Goal: Navigation & Orientation: Find specific page/section

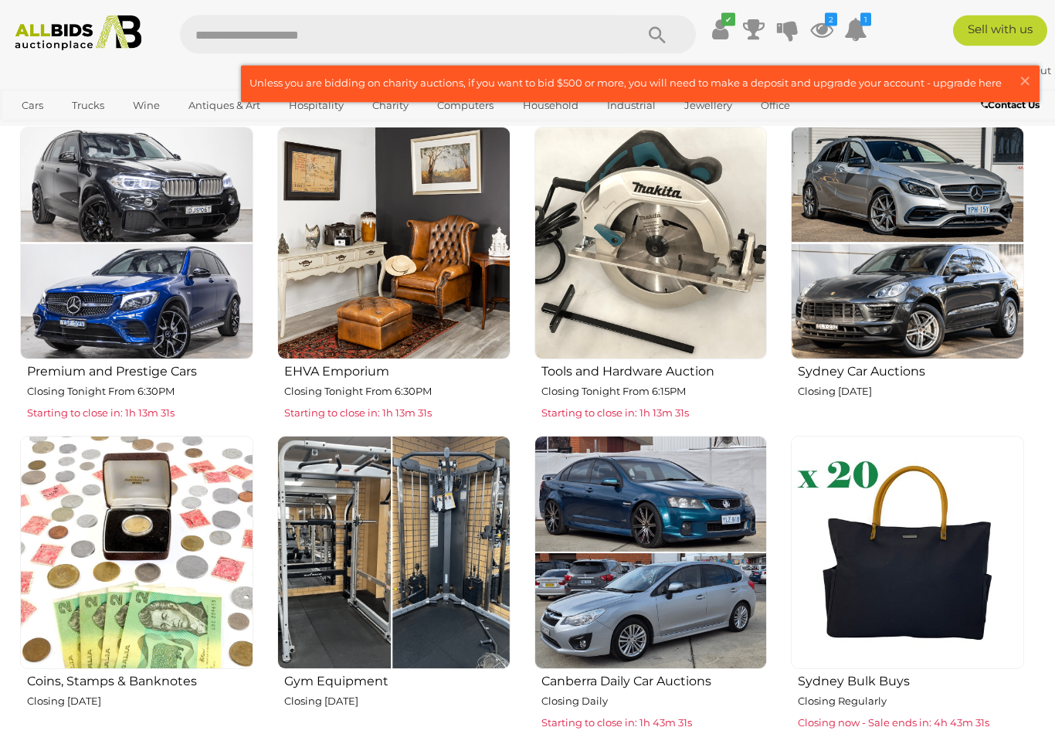
scroll to position [549, 0]
click at [385, 291] on img at bounding box center [393, 243] width 233 height 233
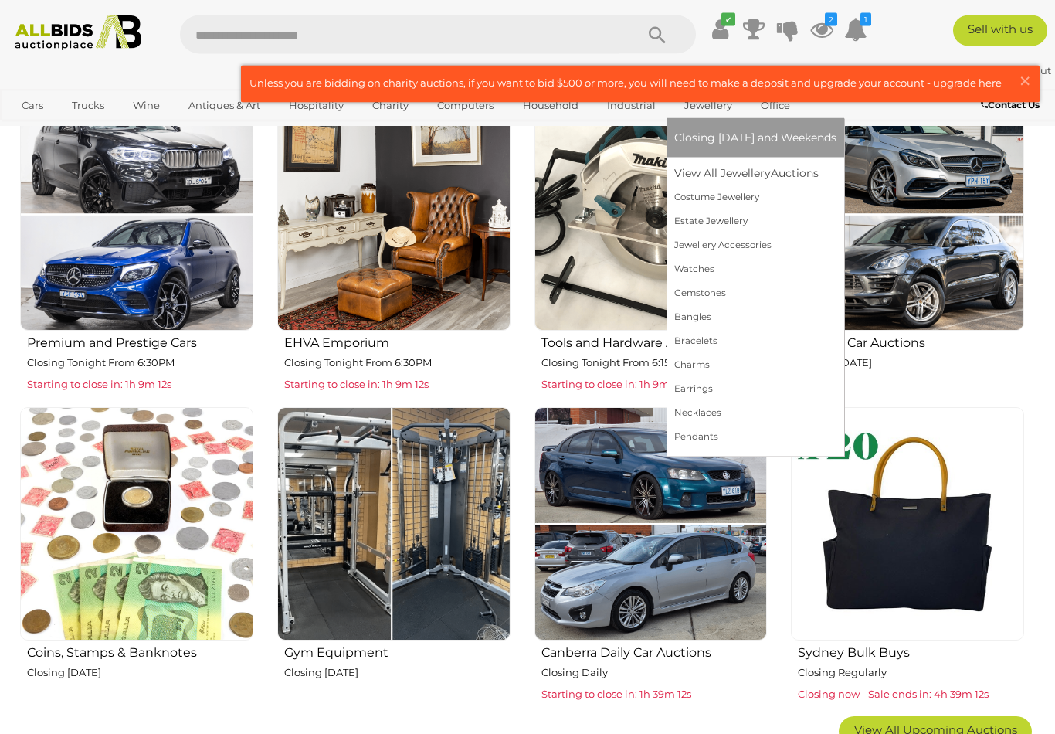
scroll to position [578, 0]
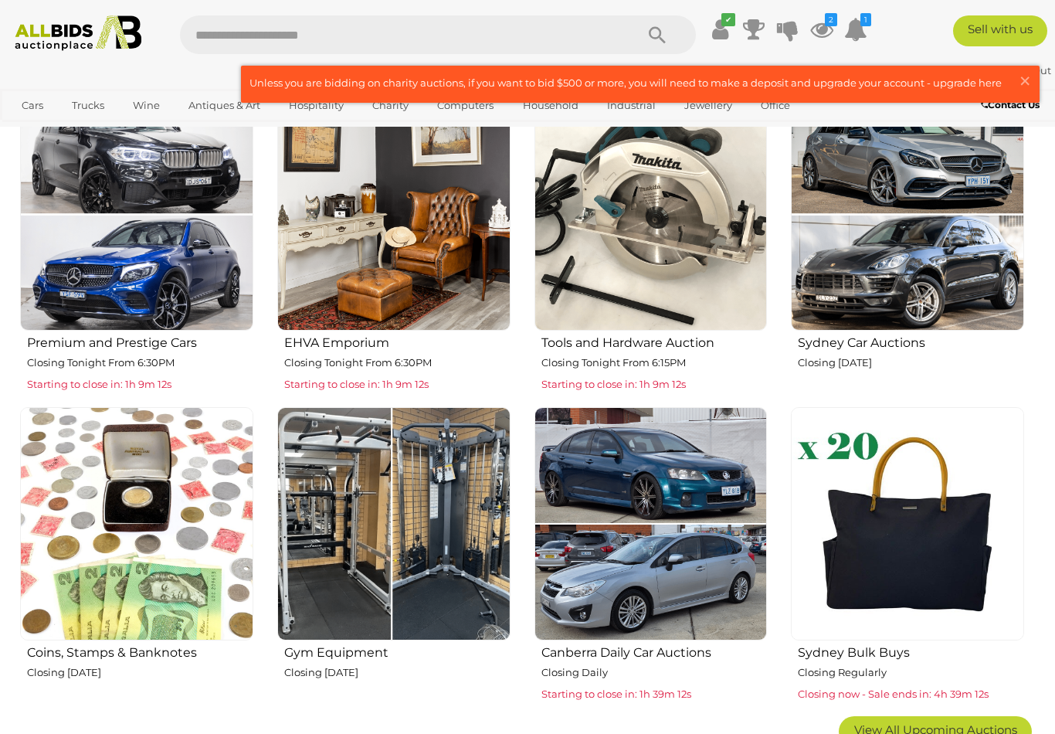
click at [407, 522] on img at bounding box center [393, 523] width 233 height 233
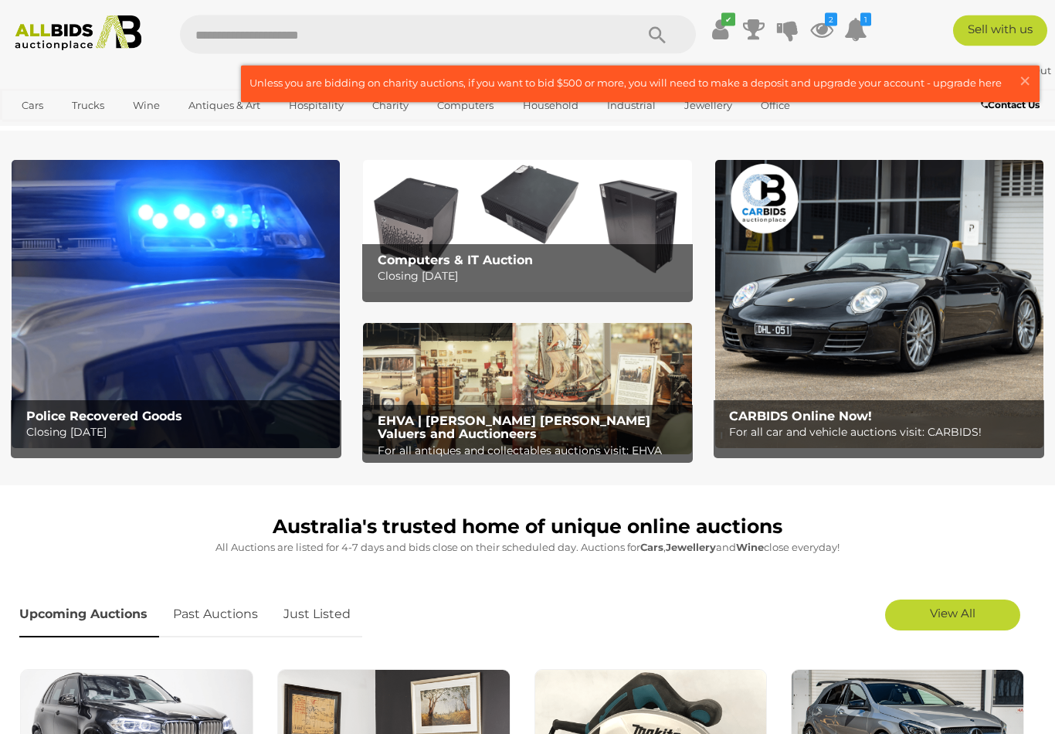
scroll to position [0, 0]
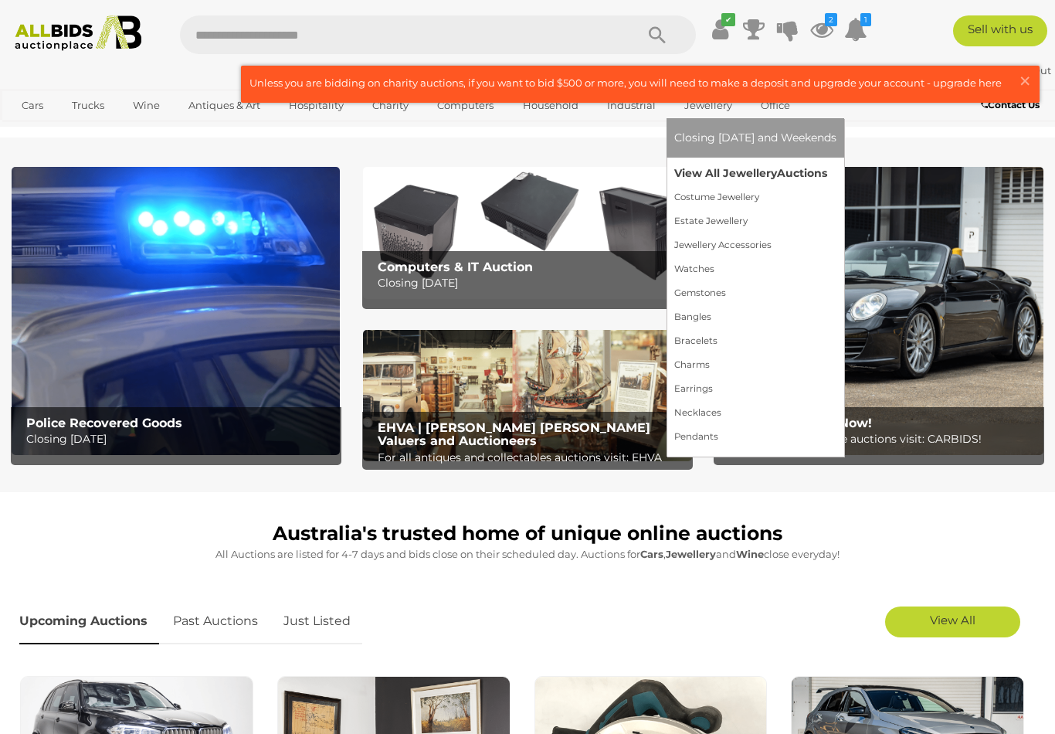
click at [744, 185] on link "View All Jewellery Auctions" at bounding box center [755, 173] width 162 height 24
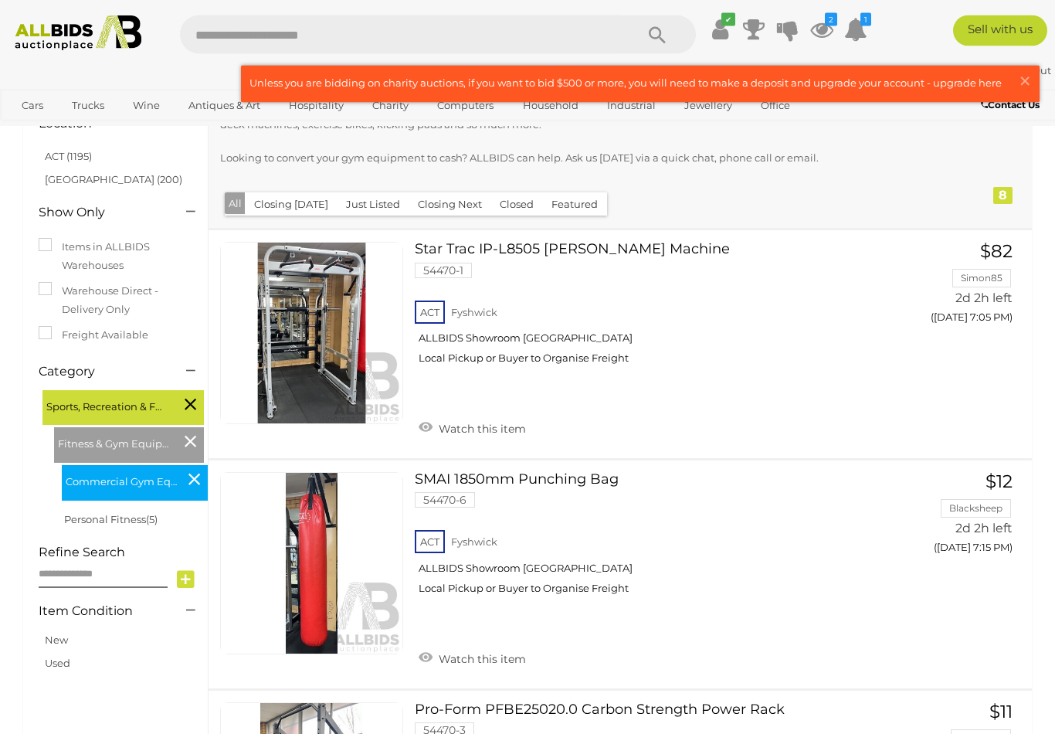
scroll to position [147, 0]
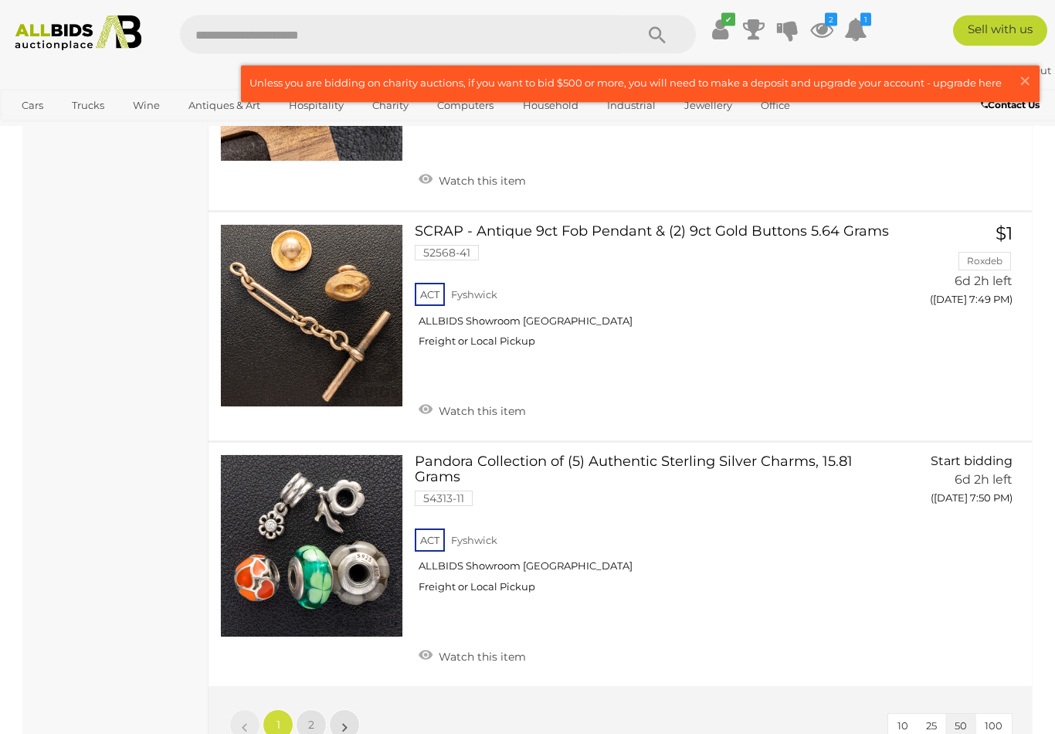
scroll to position [11947, 0]
click at [312, 709] on link "2" at bounding box center [311, 724] width 31 height 31
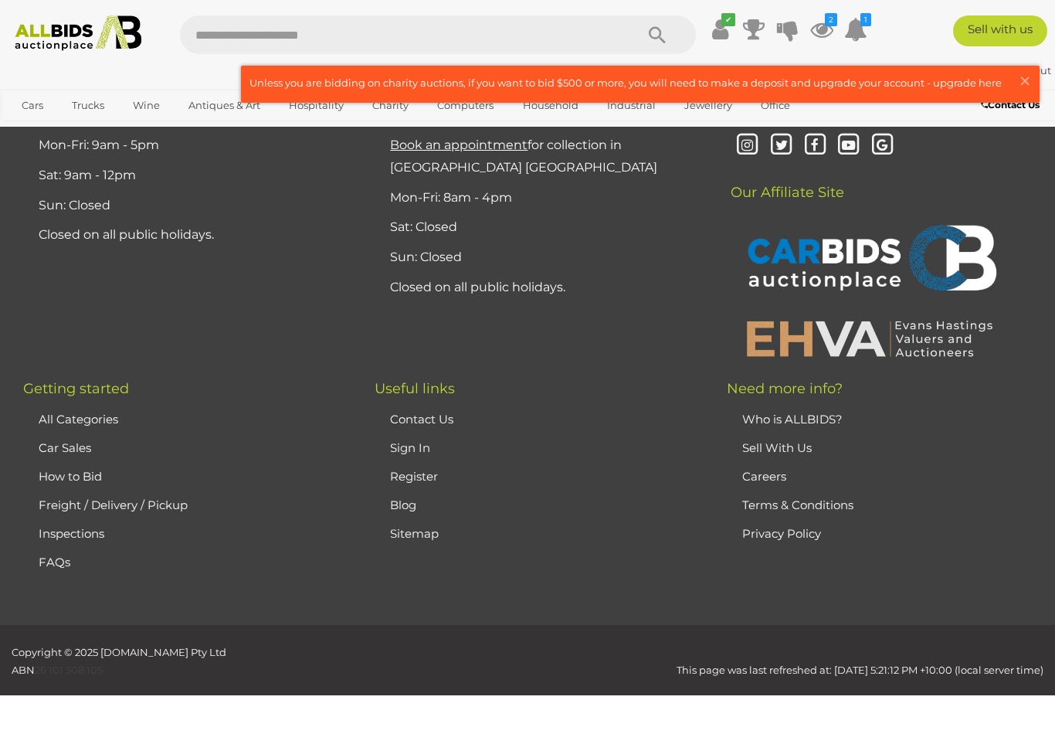
scroll to position [333, 0]
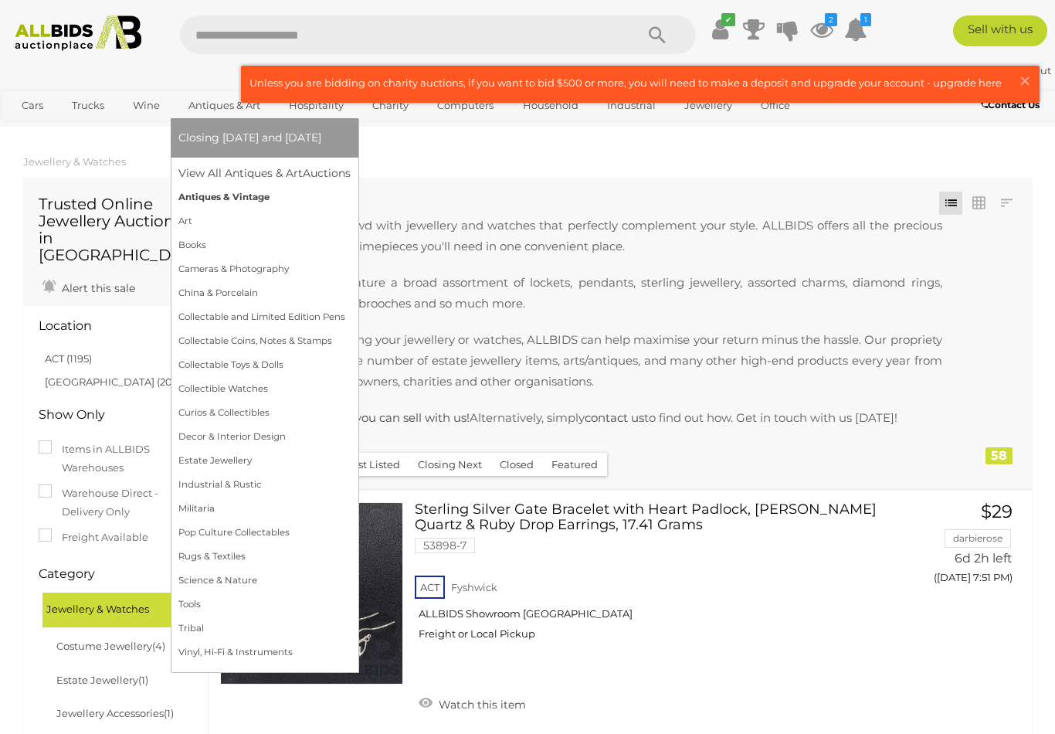
click at [246, 209] on link "Antiques & Vintage" at bounding box center [264, 197] width 172 height 24
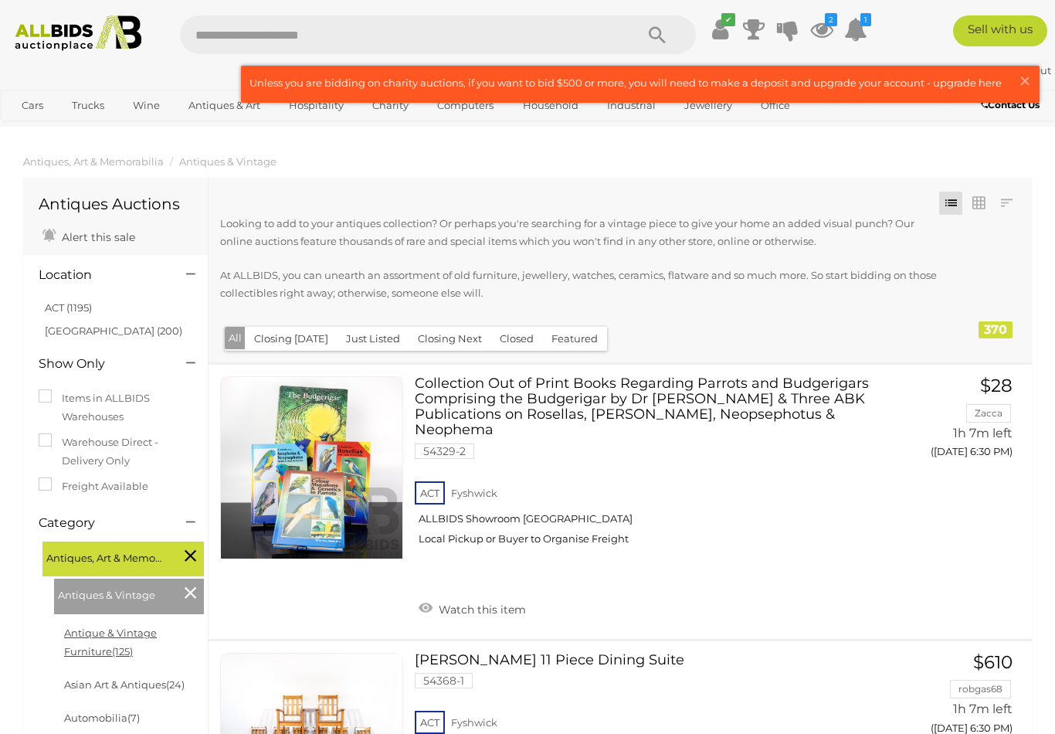
click at [157, 630] on link "Antique & Vintage Furniture (125)" at bounding box center [110, 641] width 93 height 30
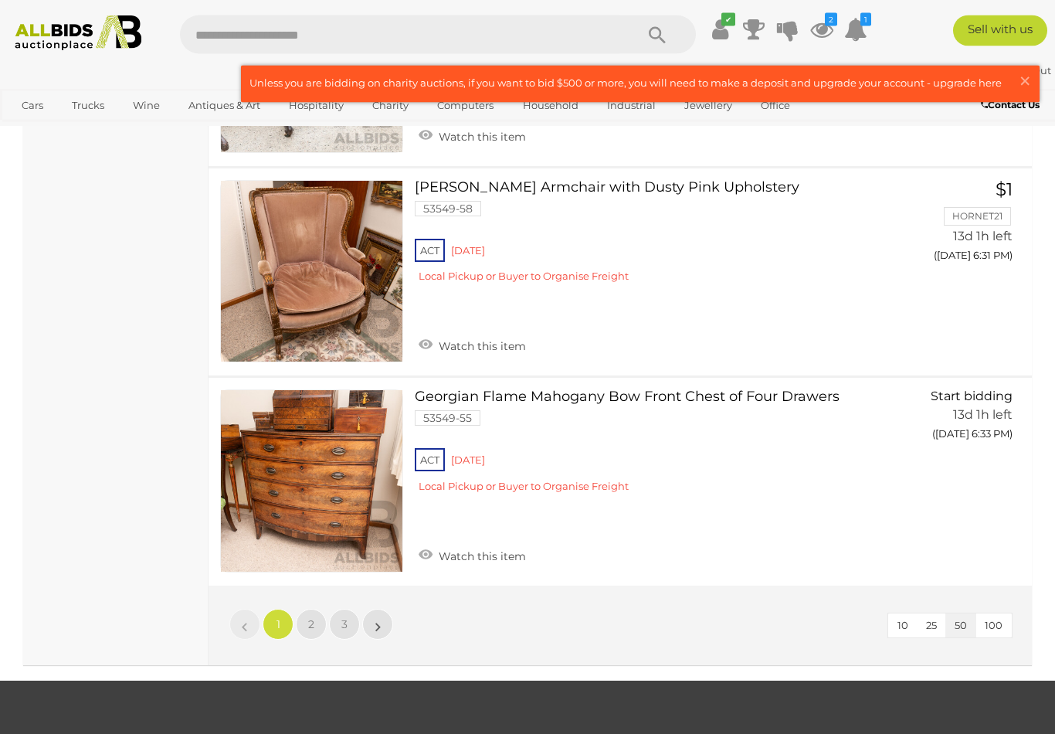
scroll to position [11143, 0]
click at [311, 617] on span "2" at bounding box center [311, 624] width 6 height 14
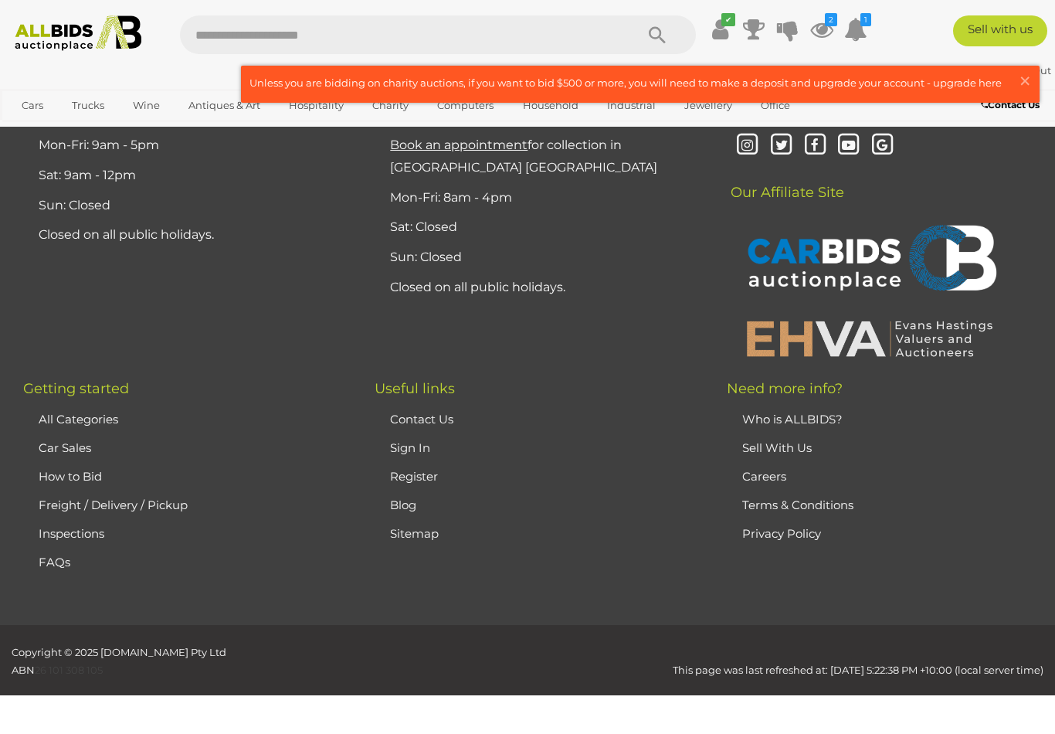
scroll to position [100, 0]
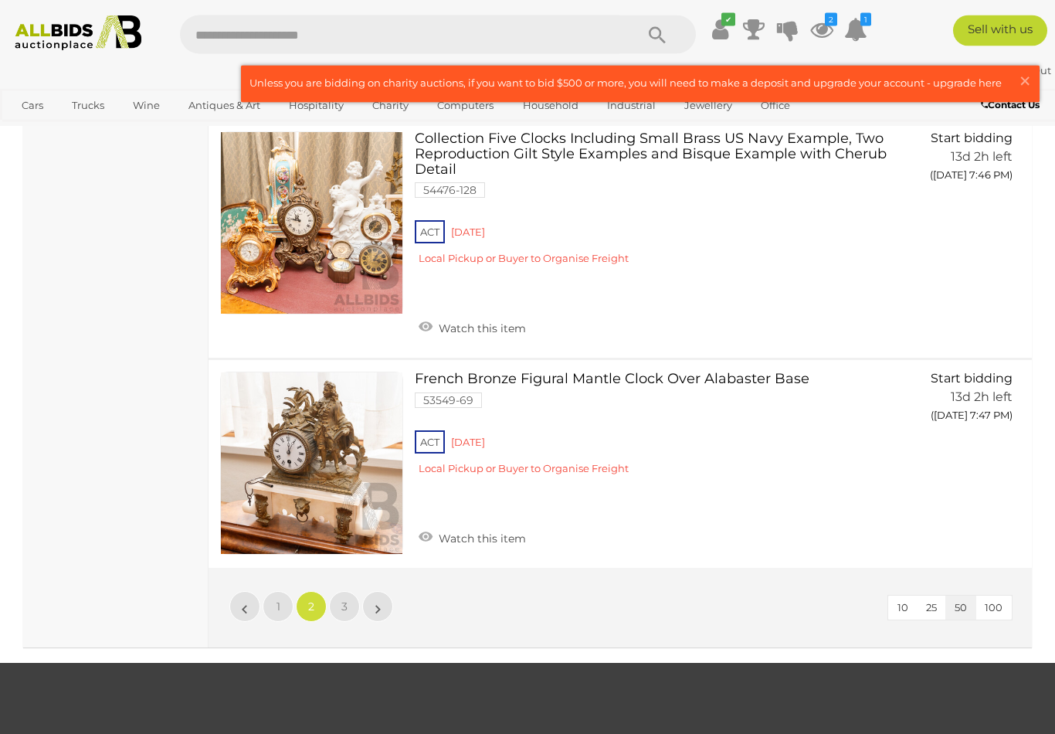
scroll to position [10298, 0]
click at [347, 591] on link "3" at bounding box center [344, 606] width 31 height 31
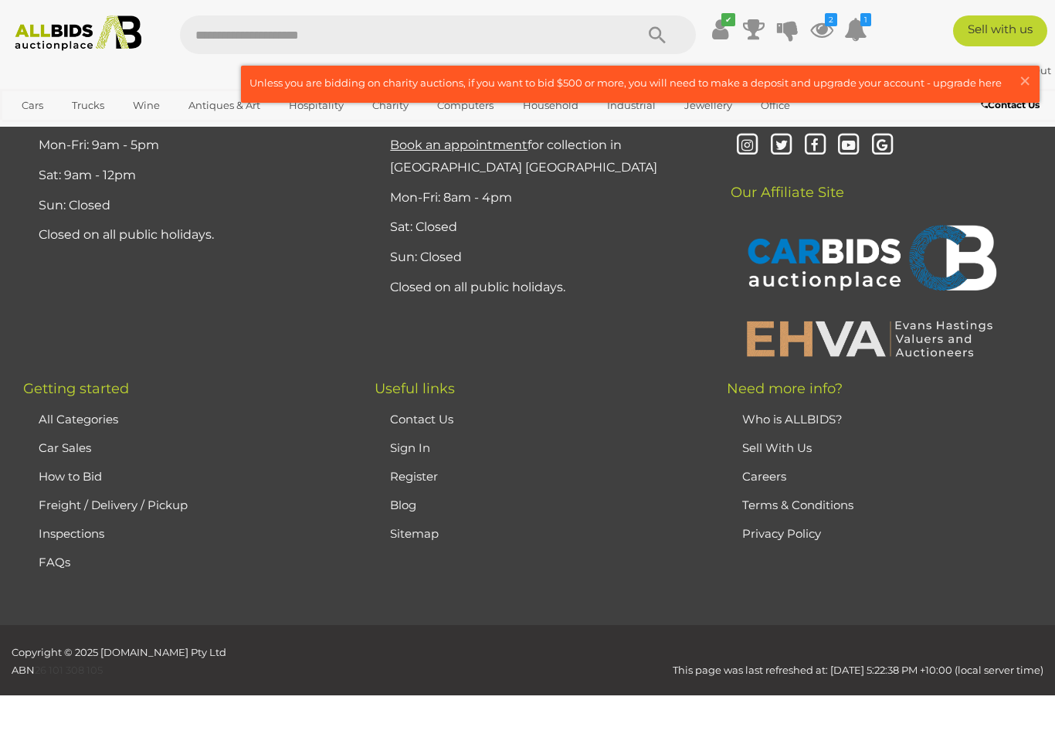
scroll to position [100, 0]
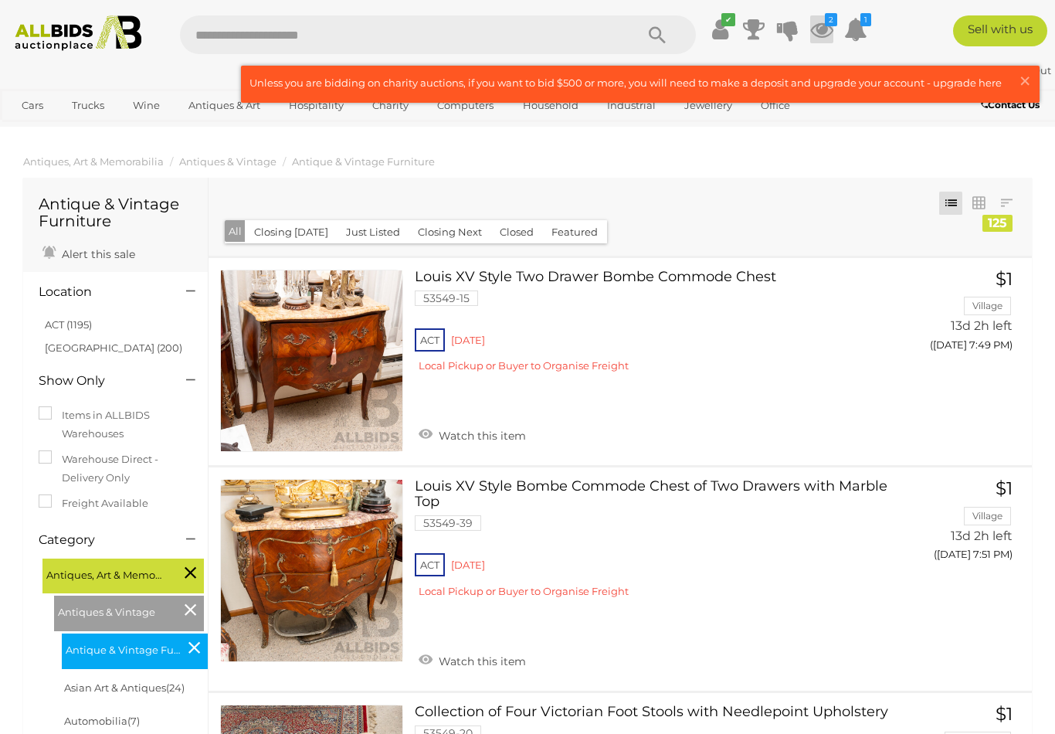
click at [837, 21] on icon "2" at bounding box center [831, 19] width 12 height 13
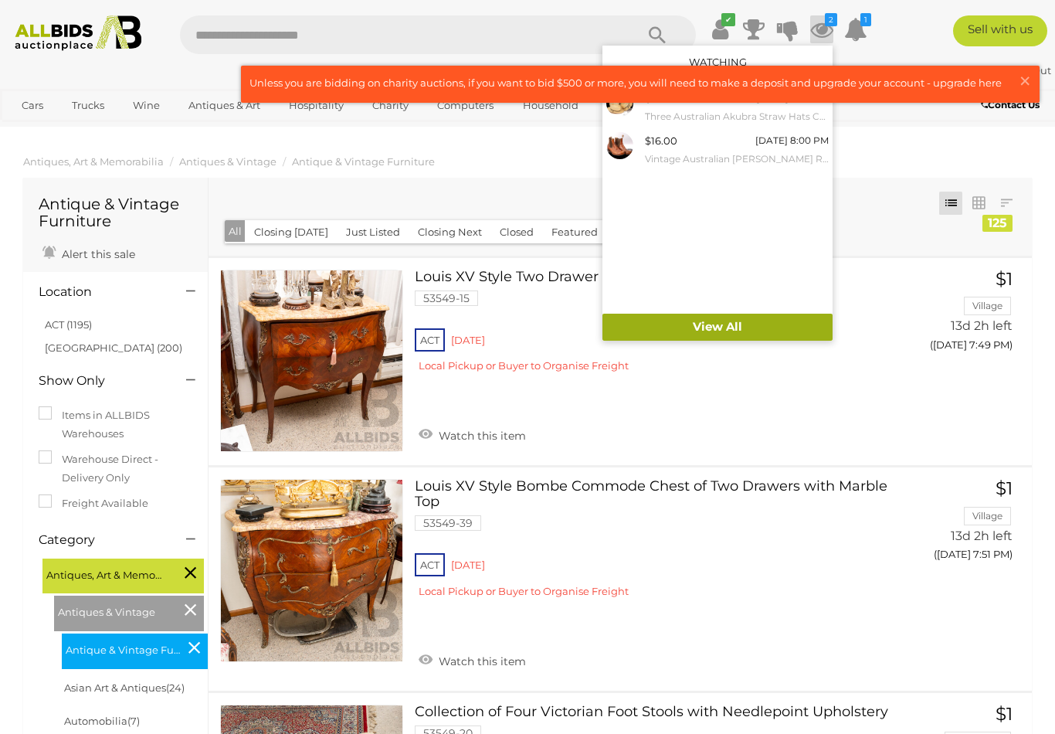
click at [779, 322] on link "View All" at bounding box center [717, 326] width 230 height 27
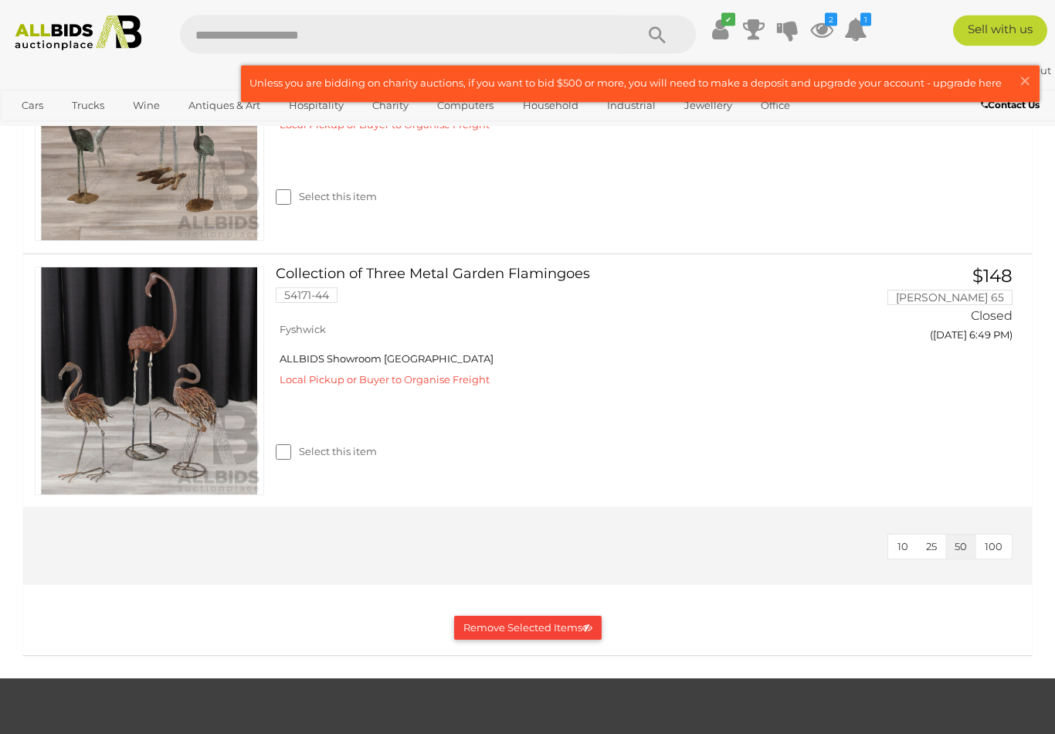
scroll to position [1213, 0]
click at [548, 622] on button "Remove Selected Items" at bounding box center [527, 627] width 147 height 24
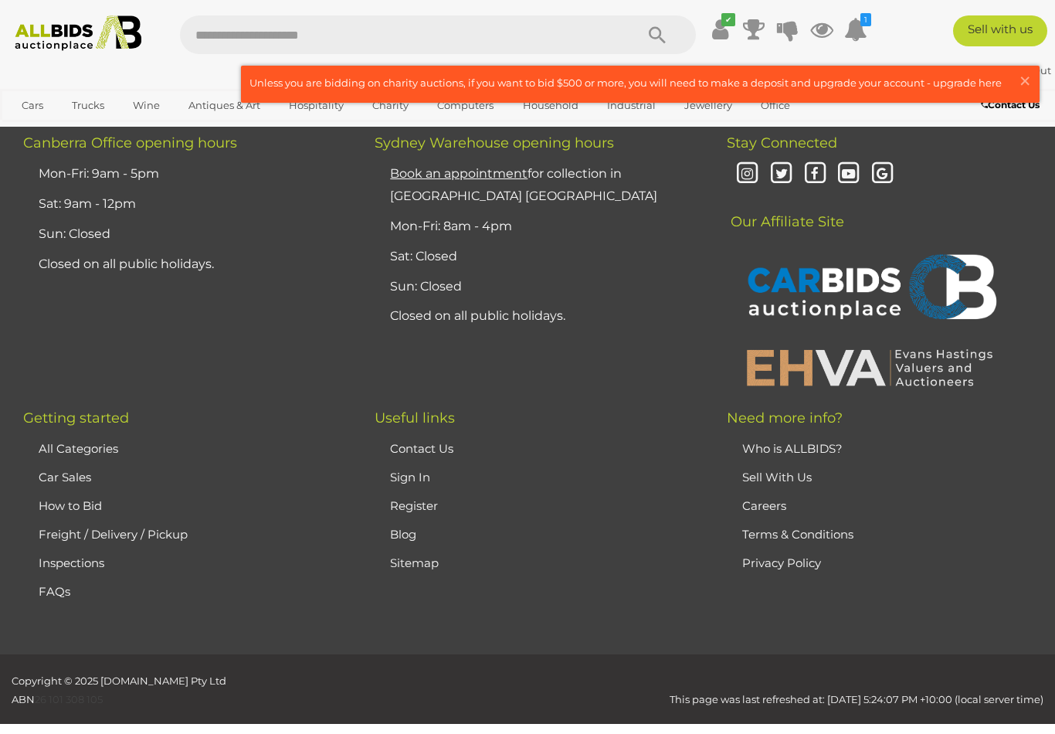
scroll to position [0, 0]
